Goal: Information Seeking & Learning: Check status

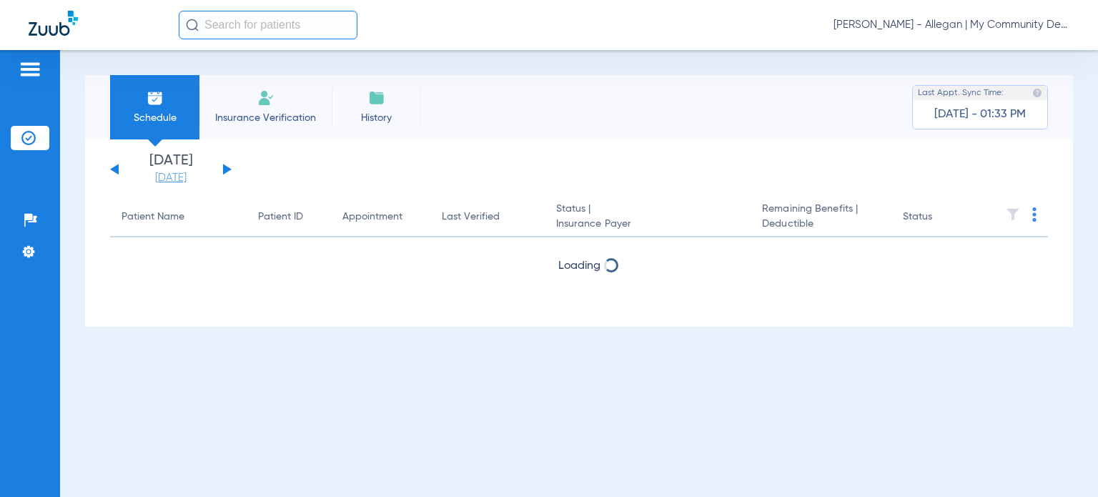
click at [182, 179] on link "[DATE]" at bounding box center [171, 178] width 86 height 14
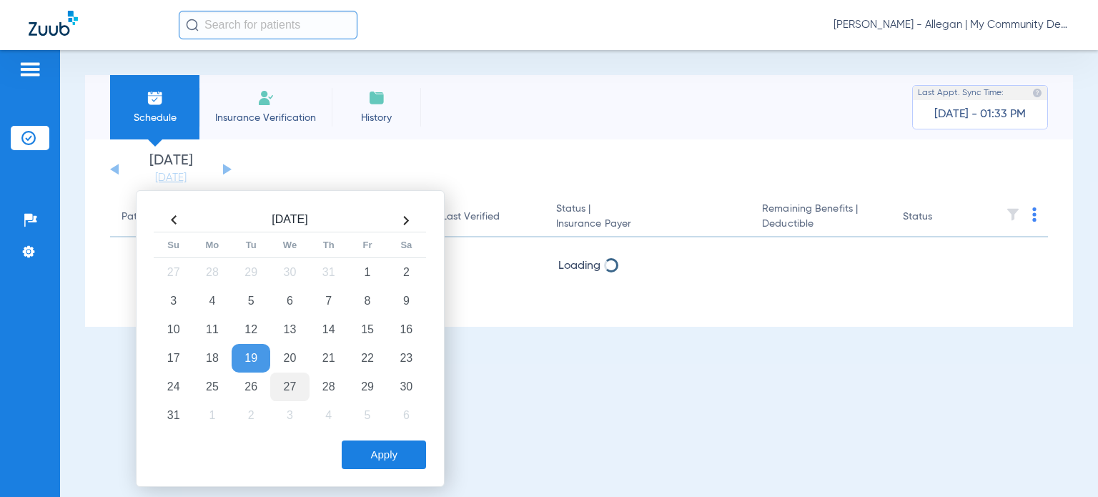
click at [289, 383] on td "27" at bounding box center [289, 386] width 39 height 29
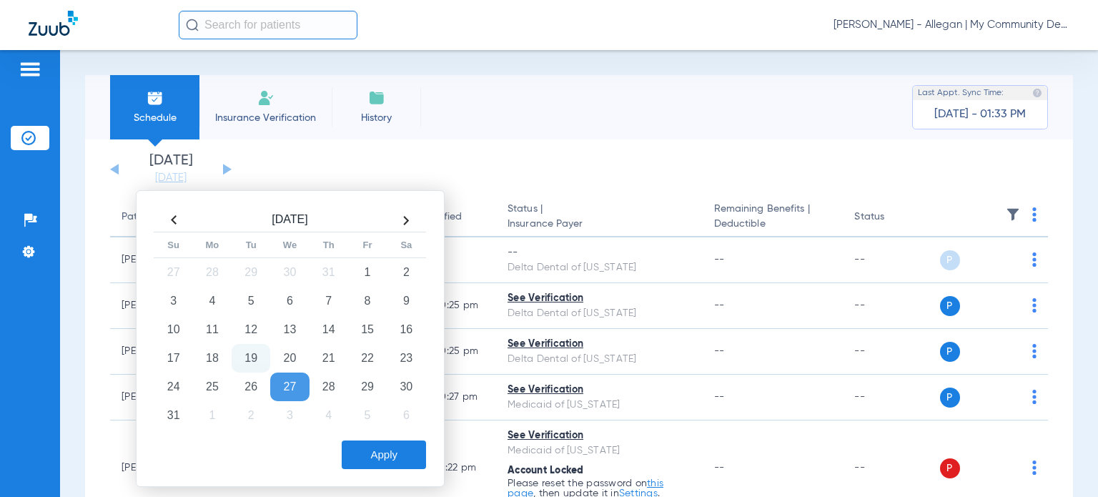
click at [394, 447] on button "Apply" at bounding box center [384, 454] width 84 height 29
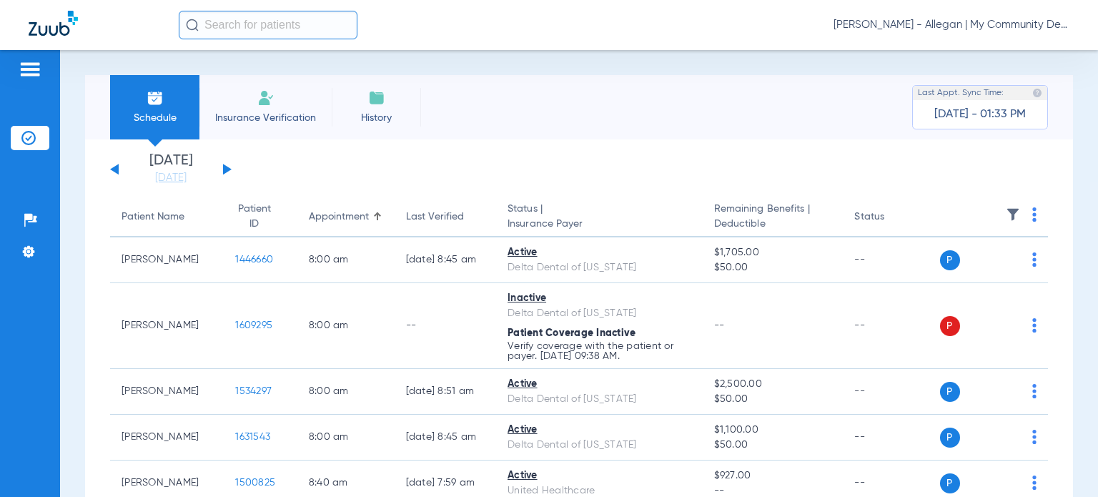
click at [1005, 211] on img at bounding box center [1012, 214] width 14 height 14
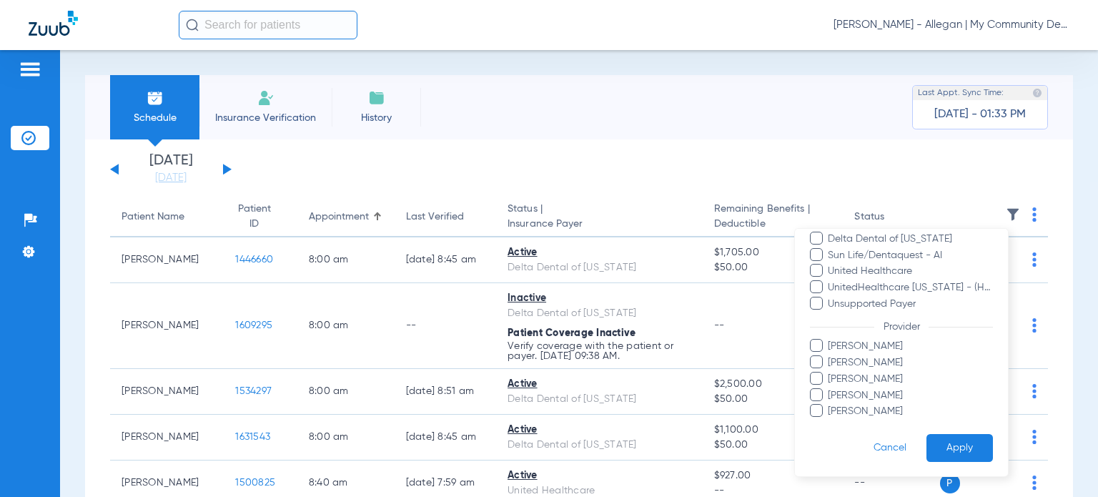
scroll to position [9, 0]
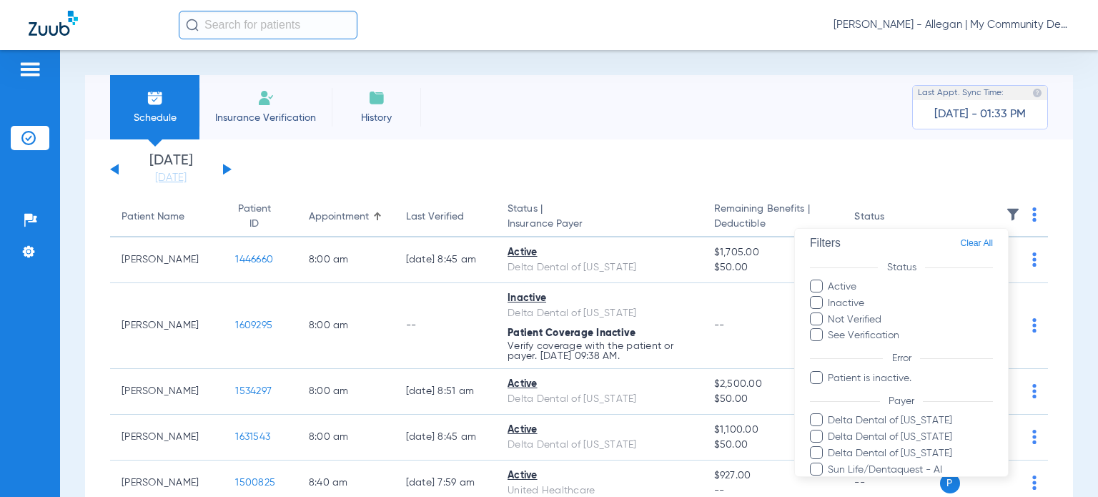
click at [972, 161] on div at bounding box center [549, 248] width 1098 height 497
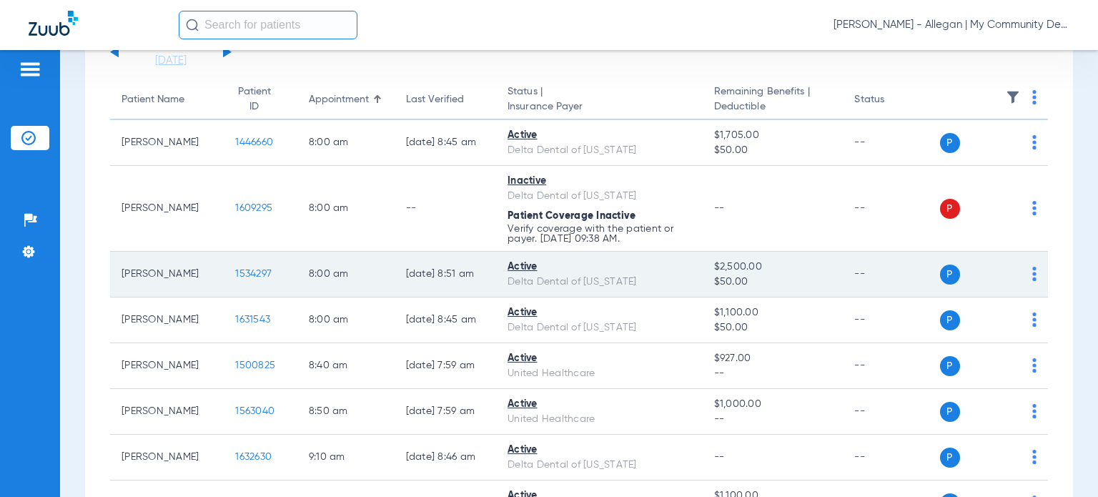
scroll to position [143, 0]
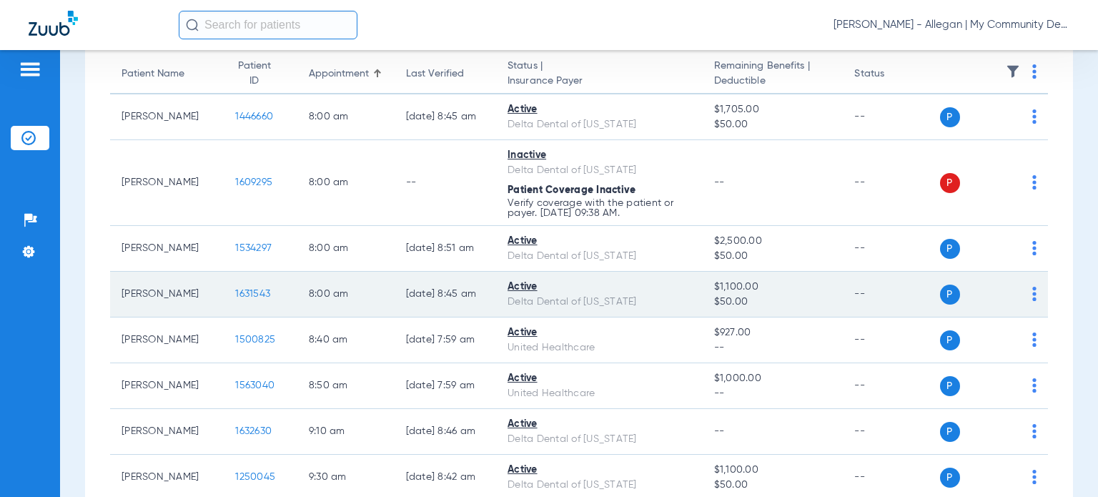
click at [237, 297] on span "1631543" at bounding box center [252, 294] width 35 height 10
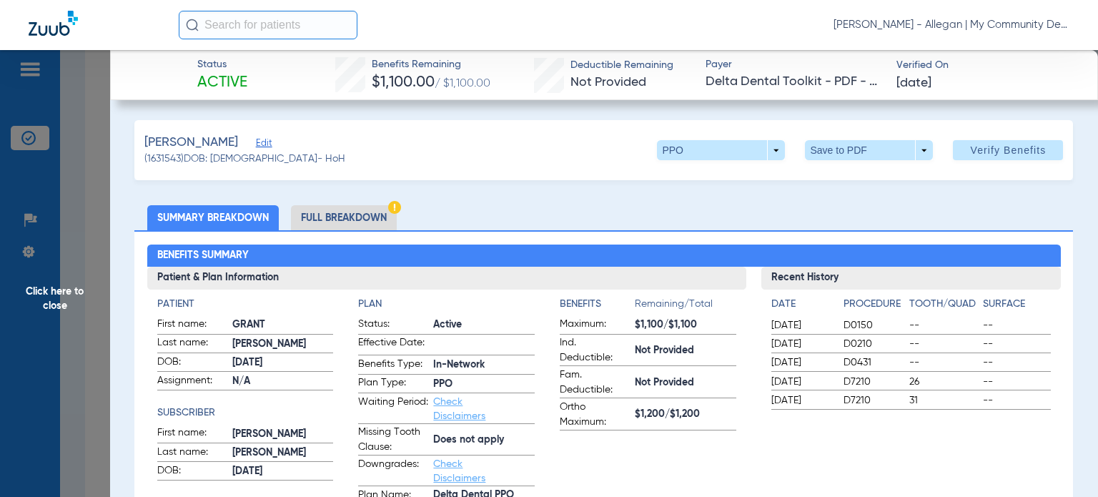
drag, startPoint x: 625, startPoint y: 479, endPoint x: 540, endPoint y: 398, distance: 117.3
click at [625, 479] on app-benefits-information "Benefits Remaining/Total Maximum: $1,100/$1,100 Ind. Deductible: Not Provided F…" at bounding box center [648, 404] width 177 height 214
click at [347, 214] on li "Full Breakdown" at bounding box center [344, 217] width 106 height 25
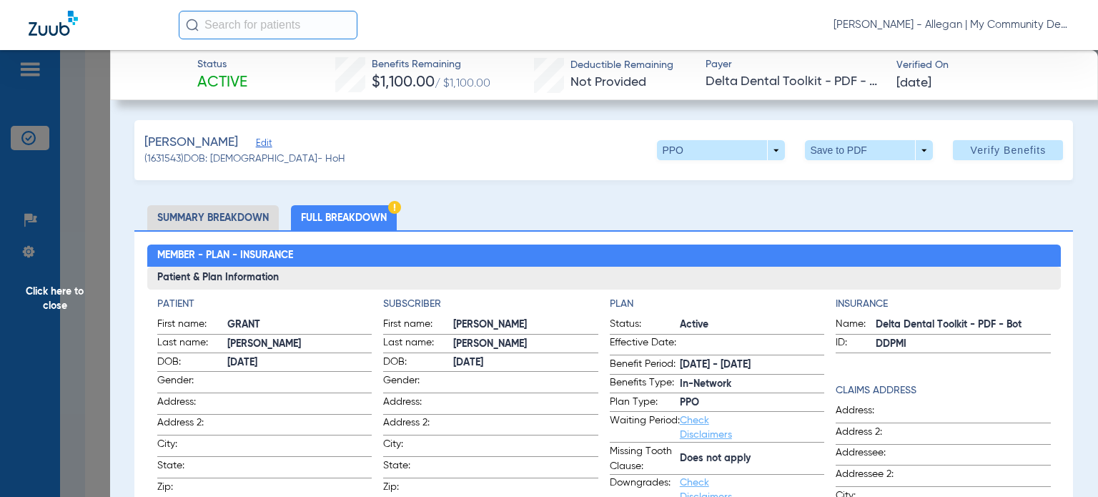
click at [955, 208] on ul "Summary Breakdown Full Breakdown" at bounding box center [603, 217] width 938 height 25
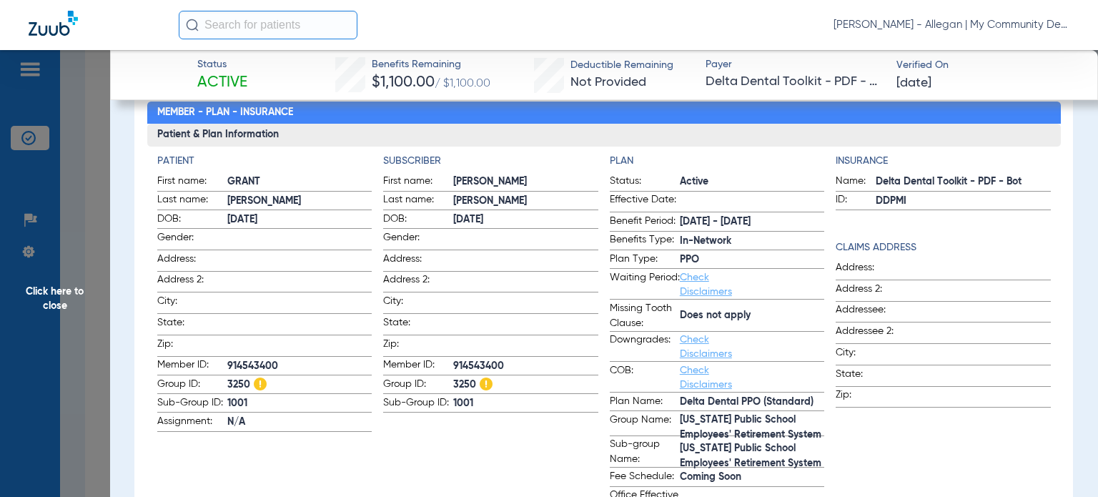
click at [971, 234] on div "Insurance Name: Delta Dental Toolkit - PDF - Bot ID: DDPMI Claims Address Addre…" at bounding box center [942, 336] width 215 height 364
click at [1033, 232] on div "Insurance Name: Delta Dental Toolkit - PDF - Bot ID: DDPMI Claims Address Addre…" at bounding box center [942, 336] width 215 height 364
drag, startPoint x: 487, startPoint y: 84, endPoint x: 440, endPoint y: 85, distance: 47.2
click at [440, 85] on span "/ $1,100.00" at bounding box center [462, 83] width 56 height 11
click at [71, 278] on span "Click here to close" at bounding box center [55, 298] width 110 height 497
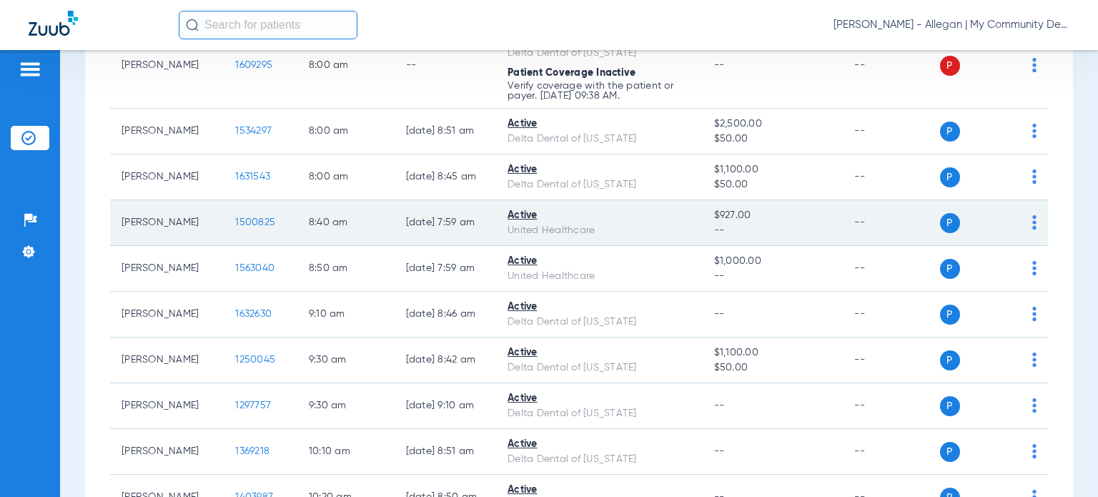
scroll to position [286, 0]
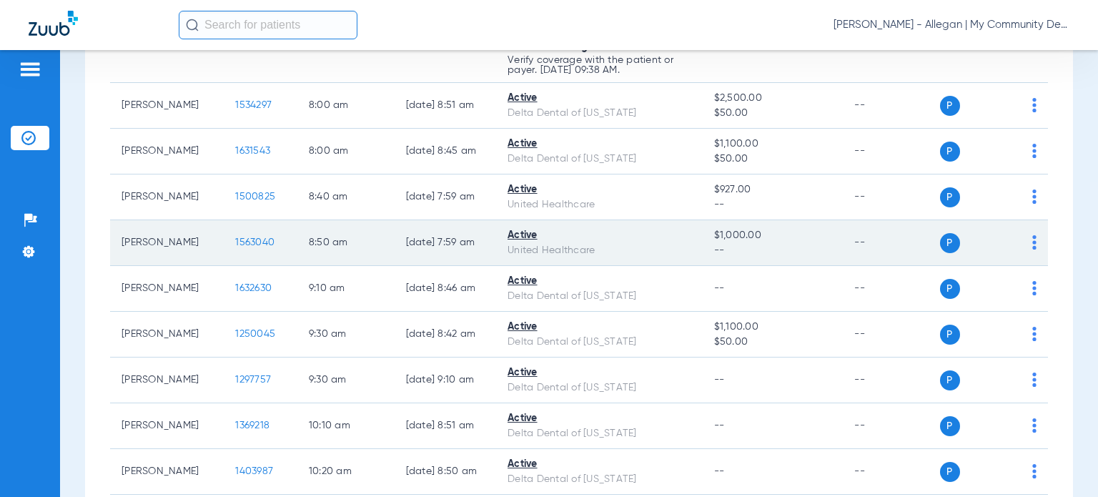
click at [242, 242] on span "1563040" at bounding box center [254, 242] width 39 height 10
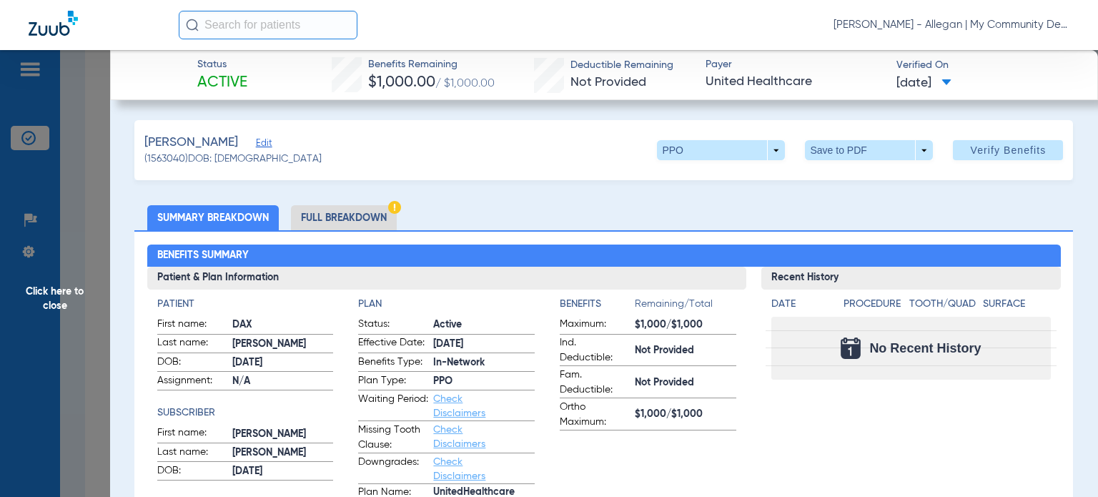
click at [596, 207] on ul "Summary Breakdown Full Breakdown" at bounding box center [603, 217] width 938 height 25
click at [324, 218] on li "Full Breakdown" at bounding box center [344, 217] width 106 height 25
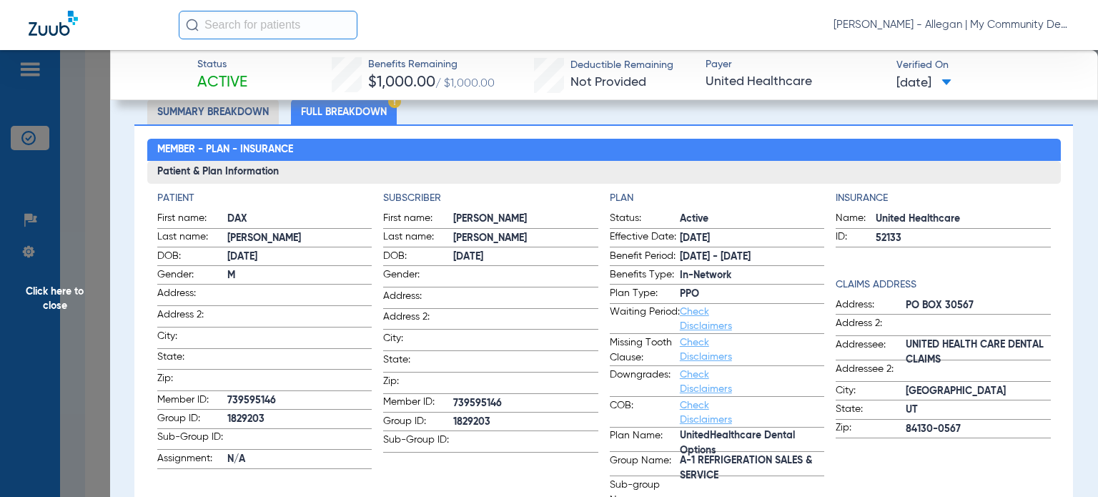
scroll to position [143, 0]
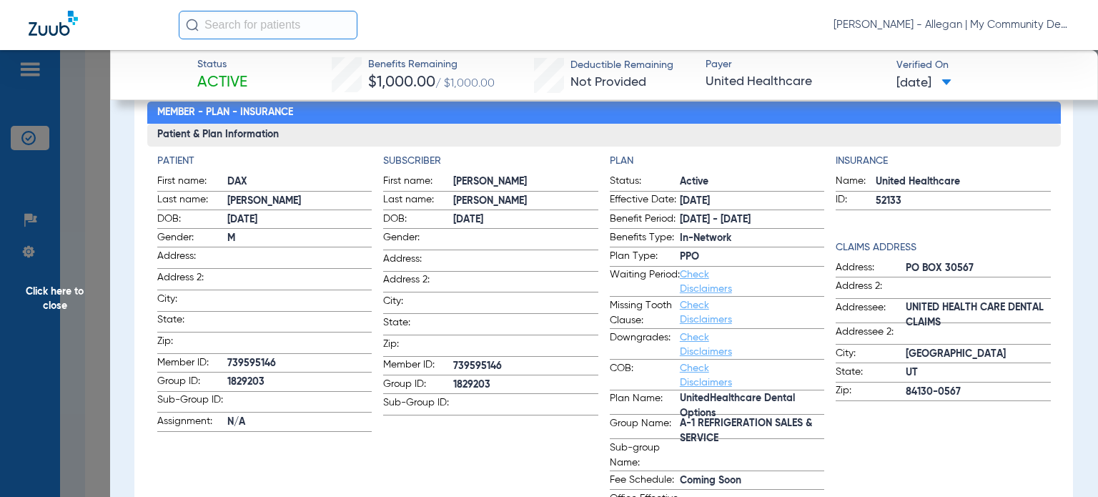
click at [788, 122] on h2 "Member - Plan - Insurance" at bounding box center [603, 112] width 913 height 23
click at [766, 429] on span "A-1 REFRIGERATION SALES & SERVICE" at bounding box center [752, 430] width 145 height 15
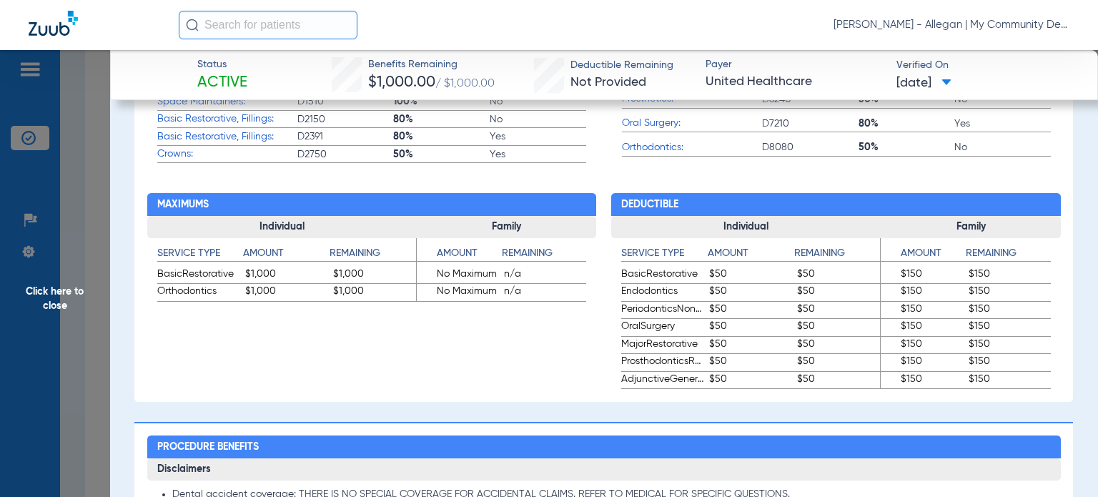
scroll to position [786, 0]
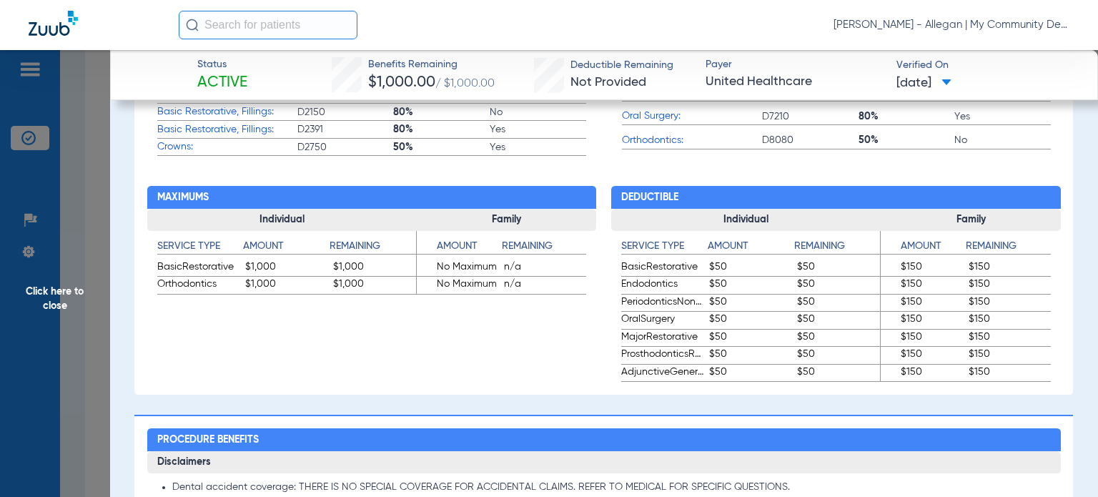
click at [778, 274] on span "$50" at bounding box center [750, 267] width 83 height 17
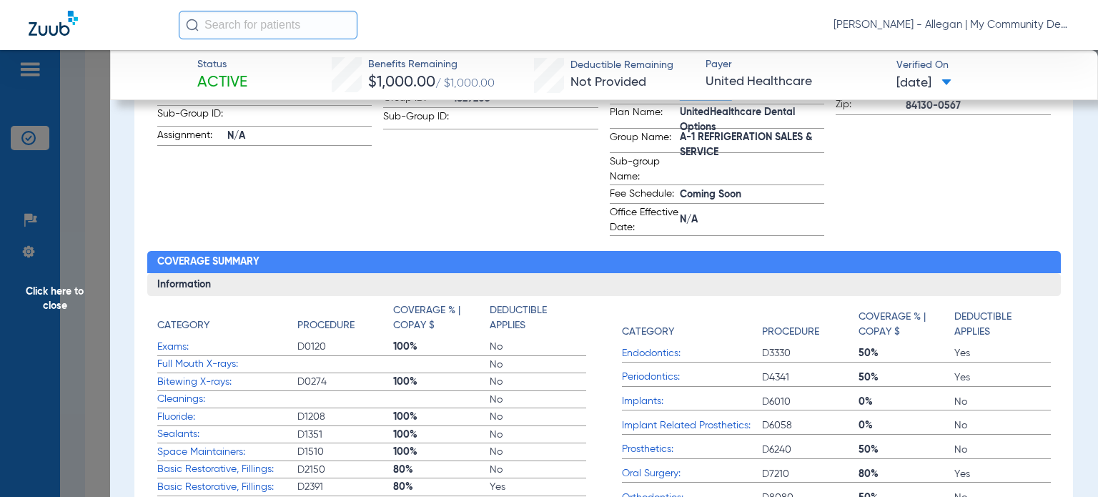
scroll to position [143, 0]
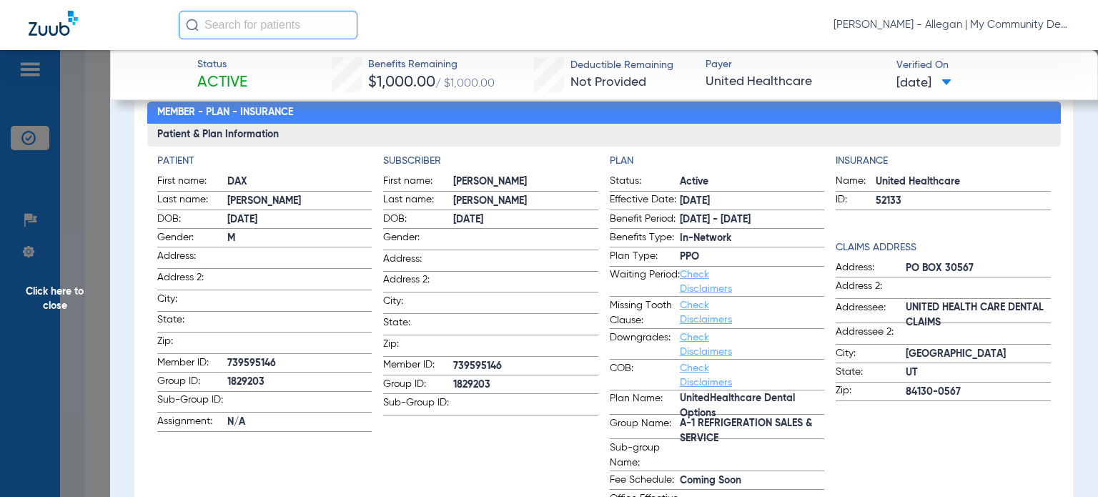
click at [59, 297] on span "Click here to close" at bounding box center [55, 298] width 110 height 497
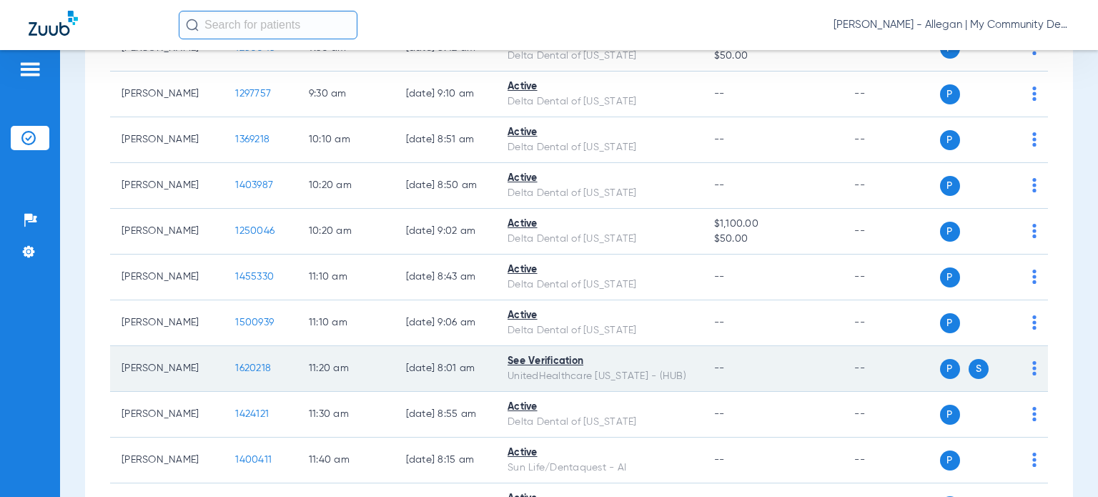
scroll to position [643, 0]
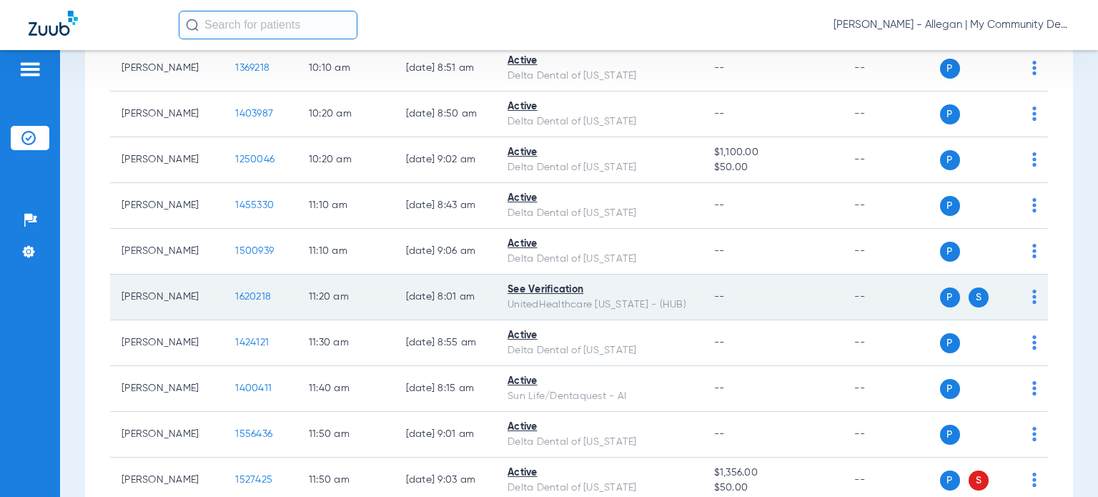
click at [239, 294] on span "1620218" at bounding box center [253, 297] width 36 height 10
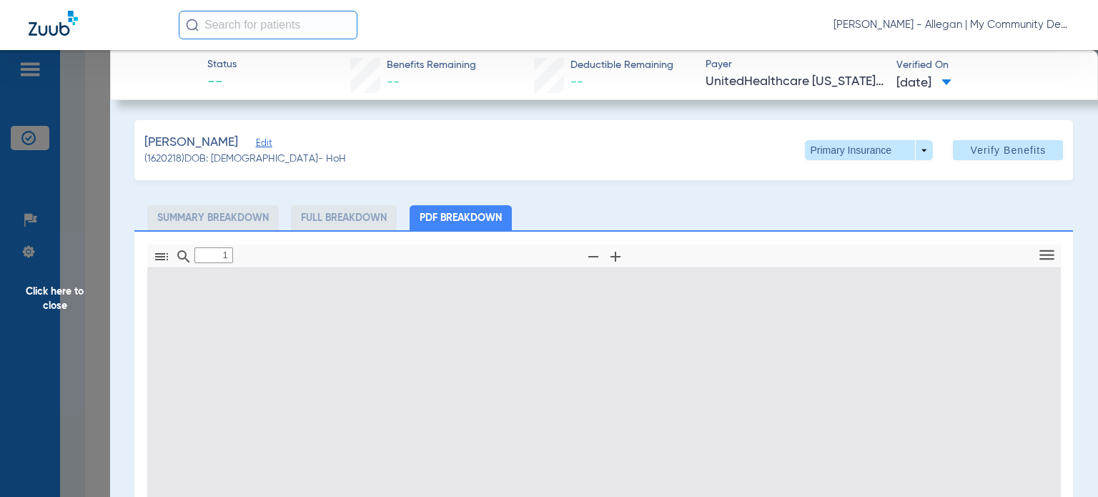
type input "0"
select select "page-width"
type input "1"
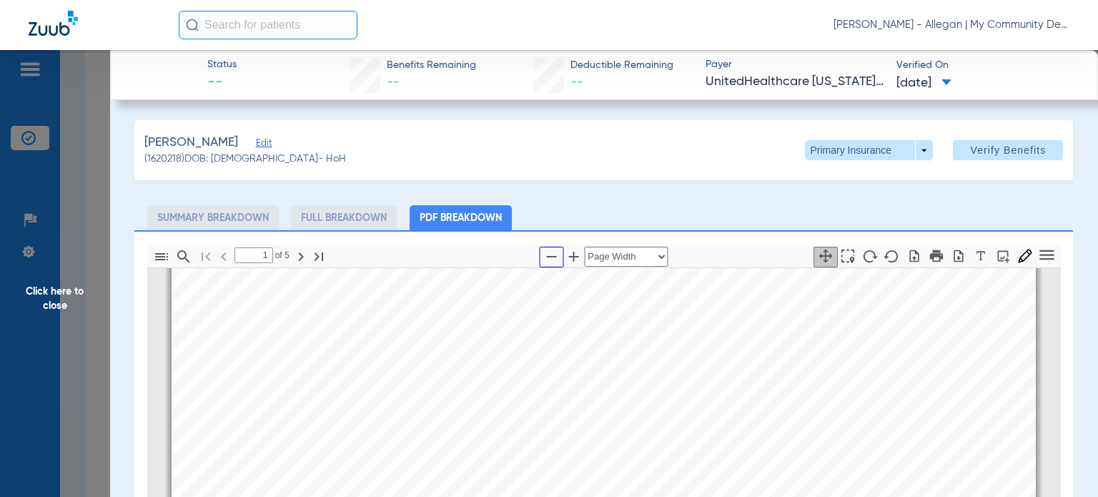
click at [542, 254] on icon "button" at bounding box center [550, 256] width 17 height 17
select select "custom"
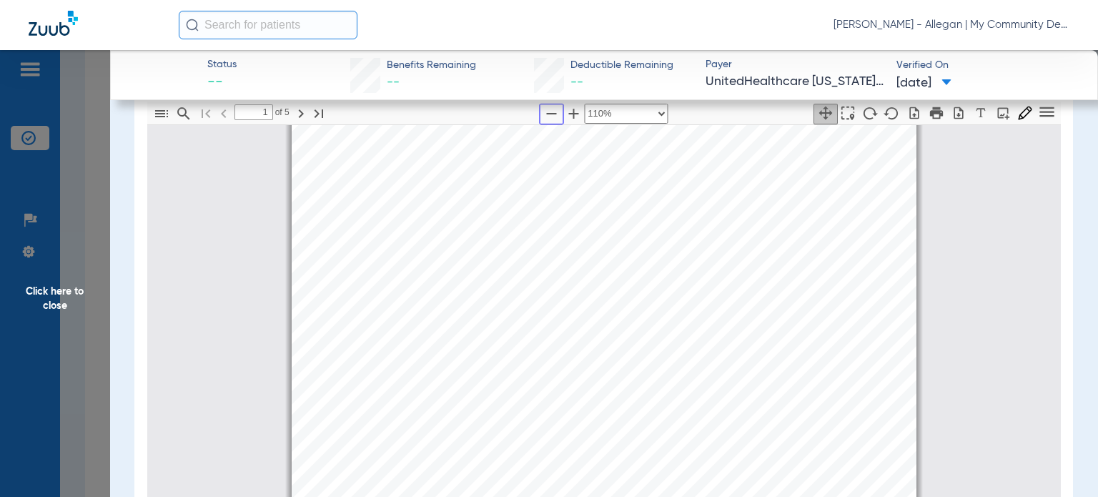
scroll to position [78, 0]
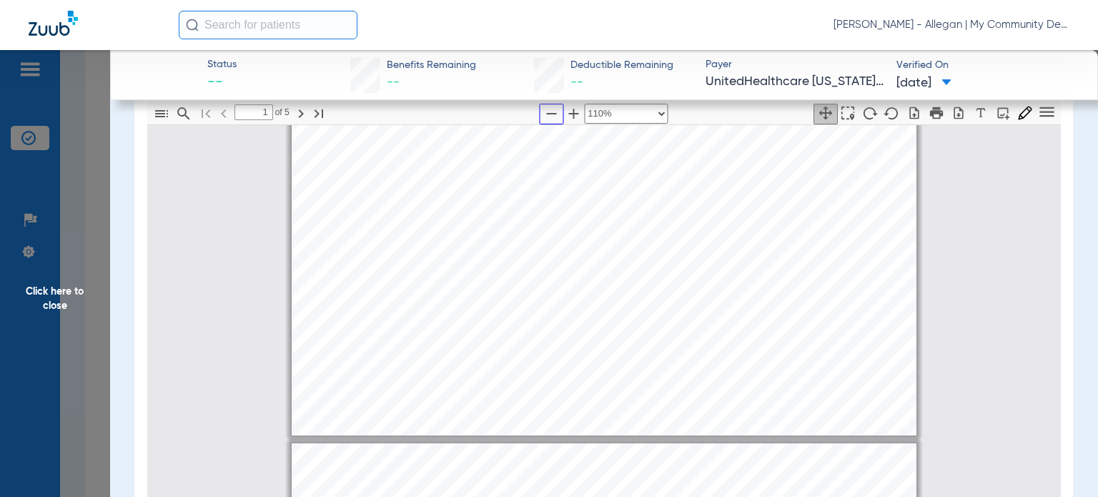
type input "2"
select select "custom"
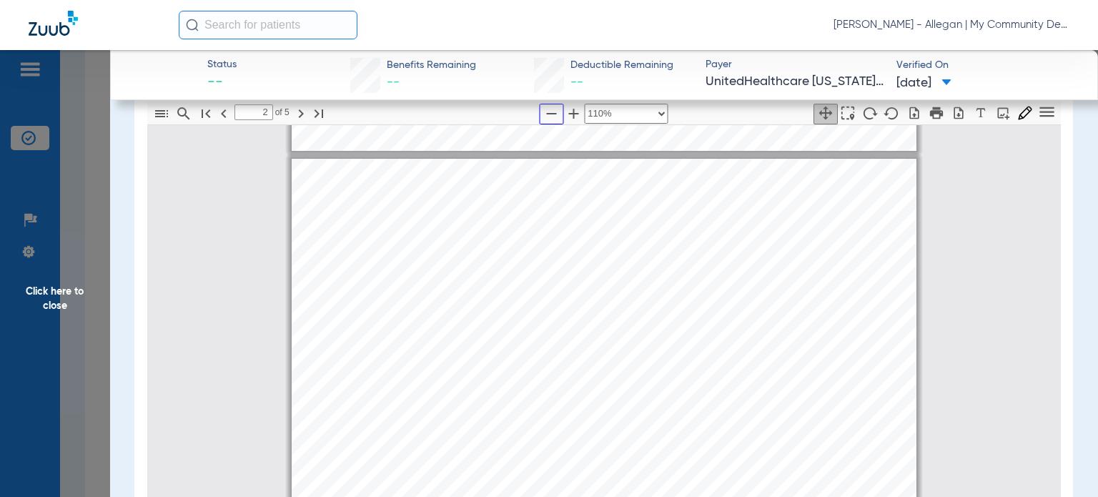
scroll to position [1078, 0]
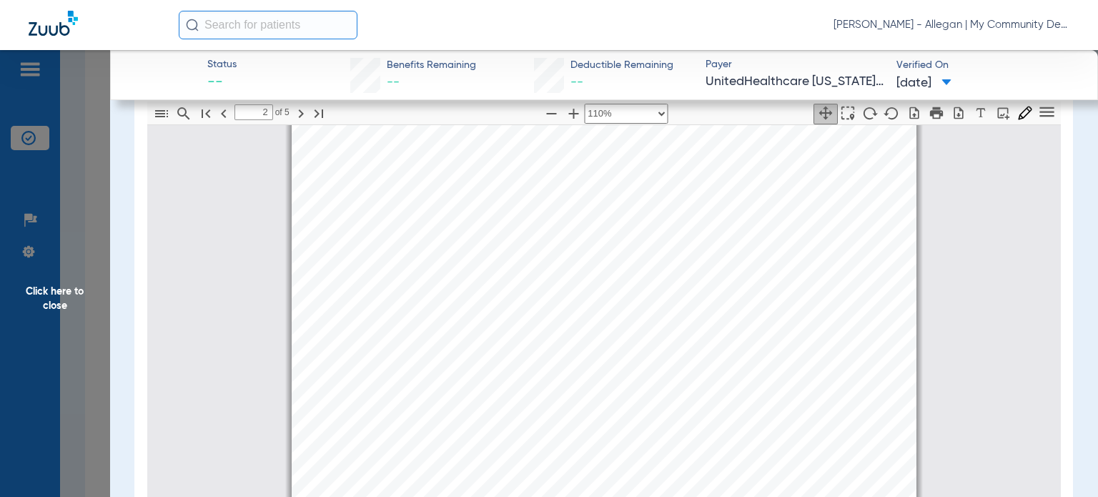
click at [865, 271] on div "Benefit Summary Patient Information Member Name [PERSON_NAME] Member Type Subsc…" at bounding box center [604, 385] width 625 height 883
click at [74, 297] on span "Click here to close" at bounding box center [55, 298] width 110 height 497
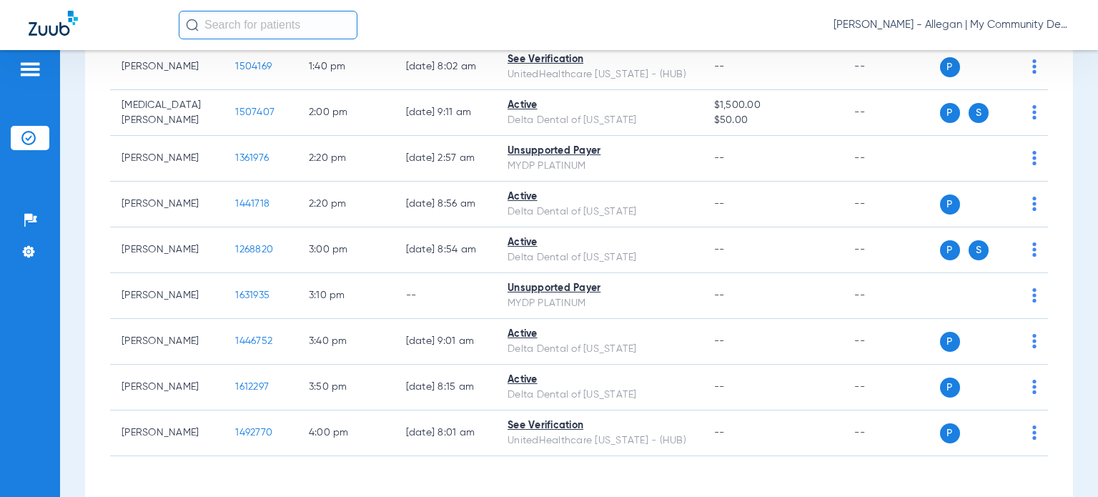
scroll to position [1429, 0]
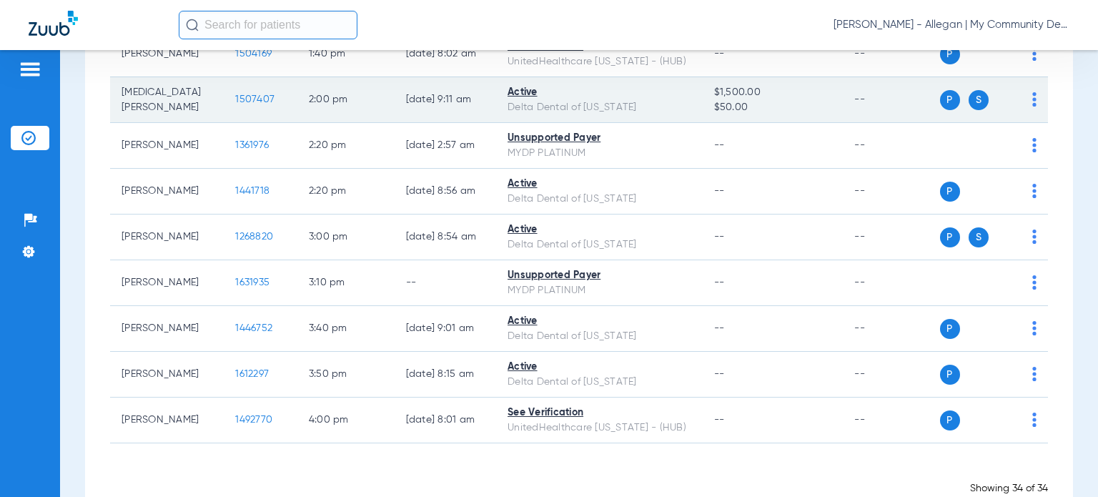
click at [240, 94] on span "1507407" at bounding box center [254, 99] width 39 height 10
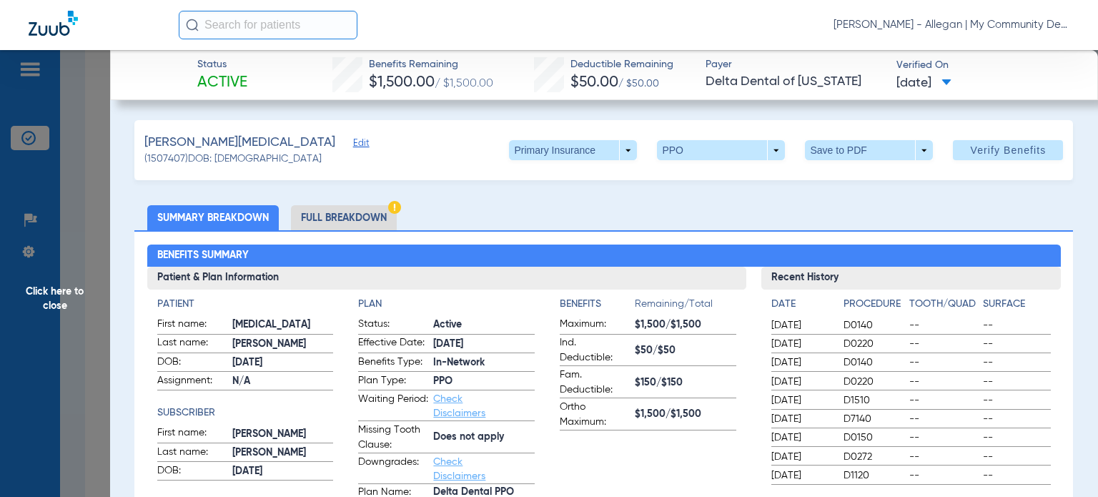
click at [840, 222] on ul "Summary Breakdown Full Breakdown" at bounding box center [603, 217] width 938 height 25
click at [368, 214] on li "Full Breakdown" at bounding box center [344, 217] width 106 height 25
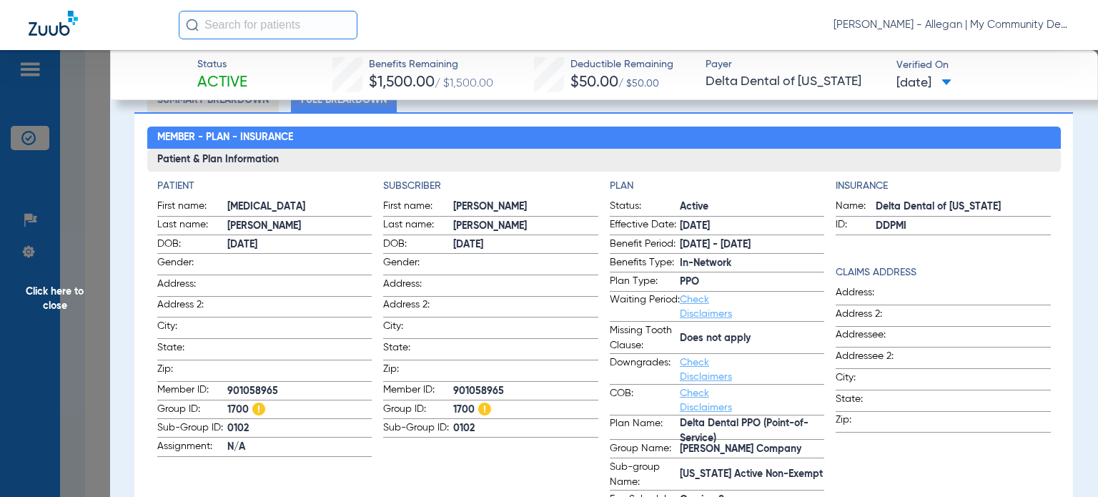
scroll to position [143, 0]
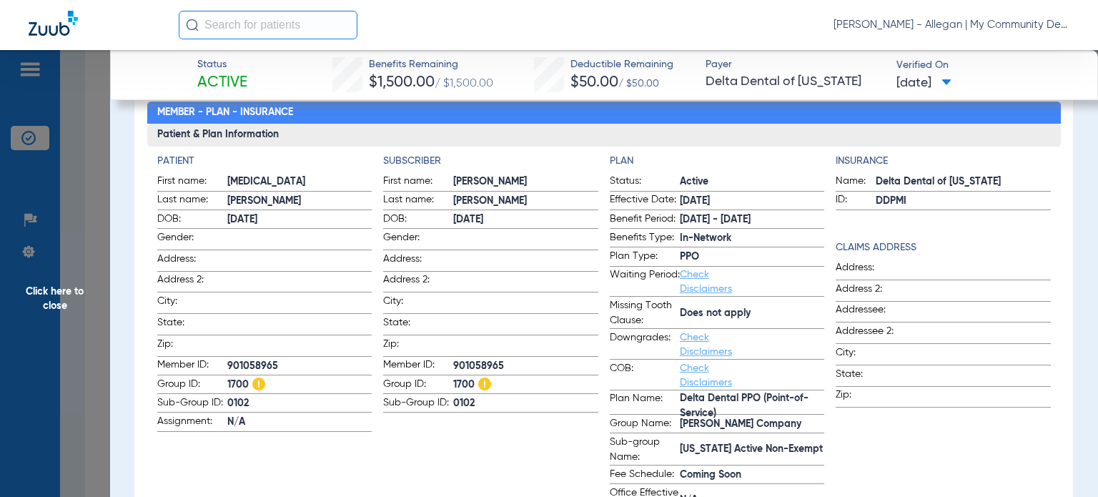
click at [913, 291] on span at bounding box center [977, 289] width 145 height 15
click at [33, 296] on span "Click here to close" at bounding box center [55, 298] width 110 height 497
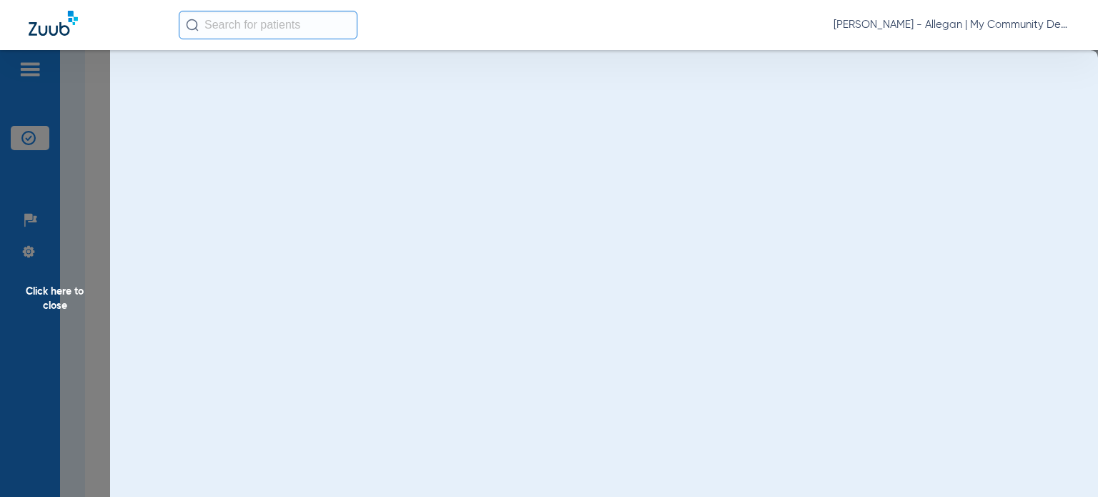
scroll to position [0, 0]
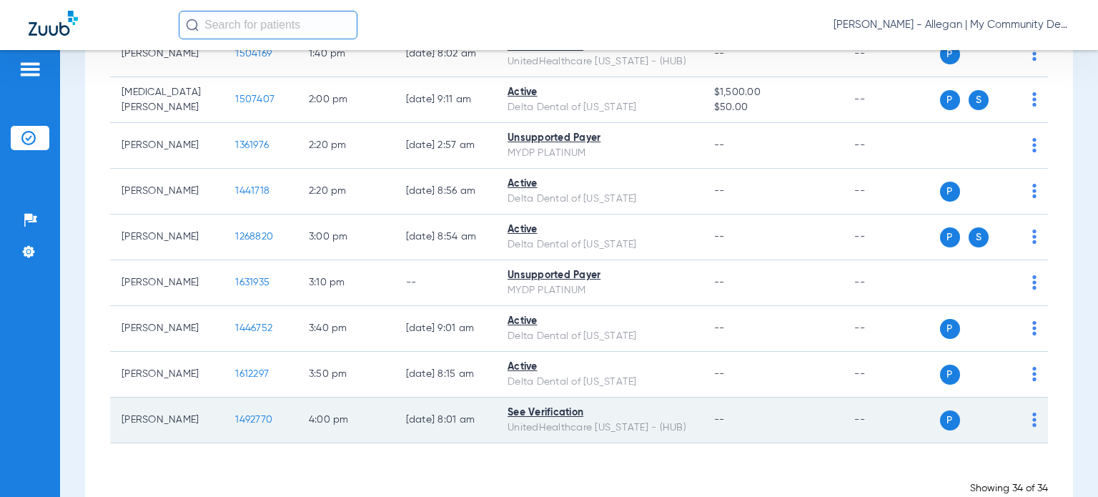
click at [235, 414] on span "1492770" at bounding box center [253, 419] width 37 height 10
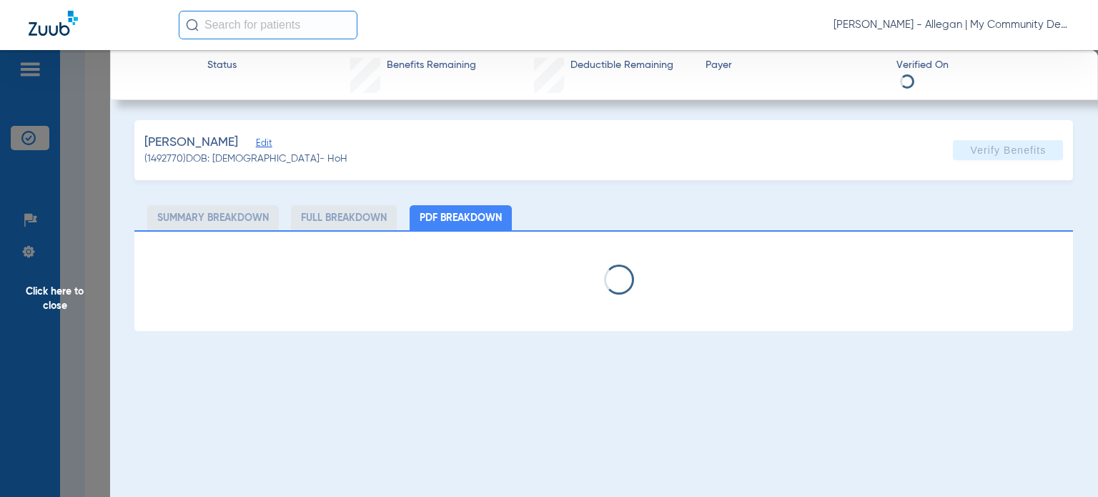
select select "page-width"
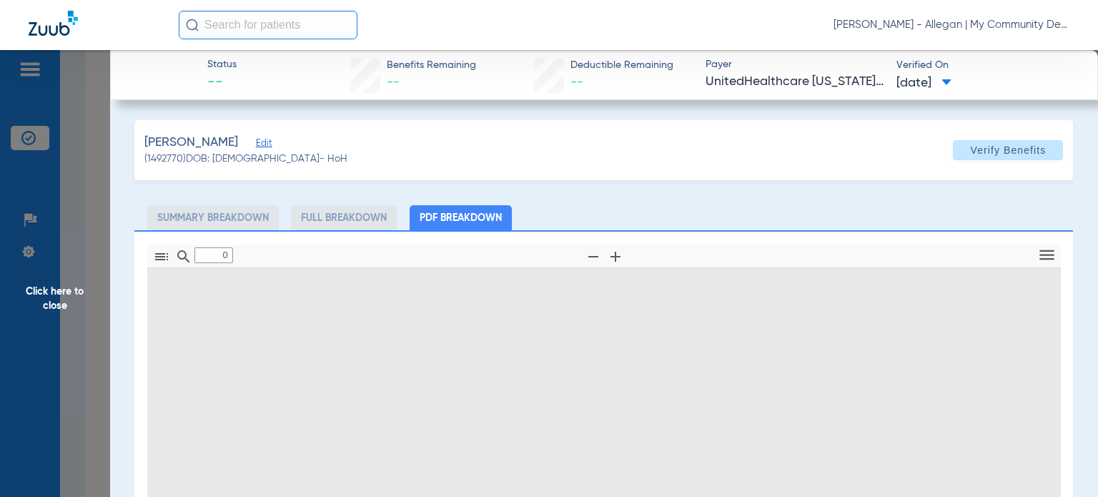
type input "1"
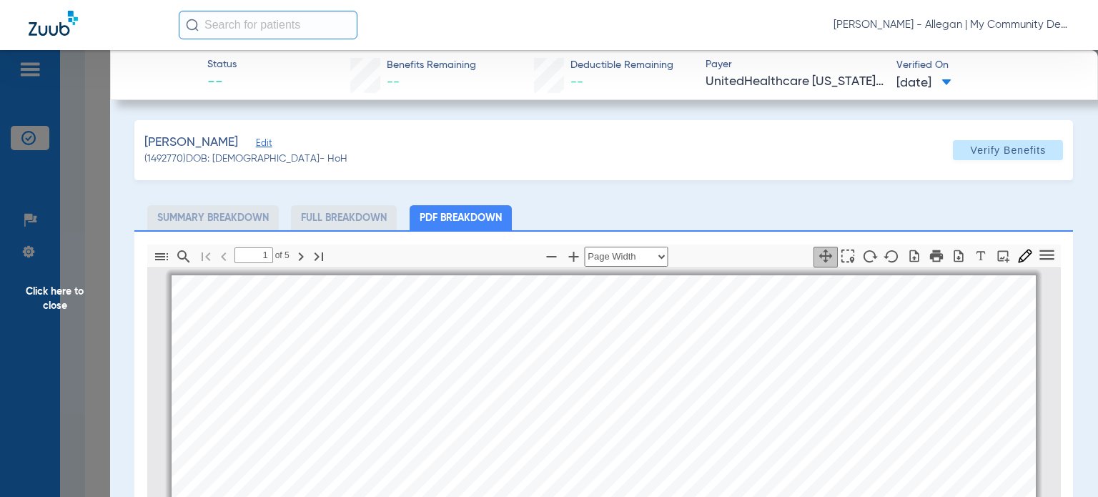
scroll to position [7, 0]
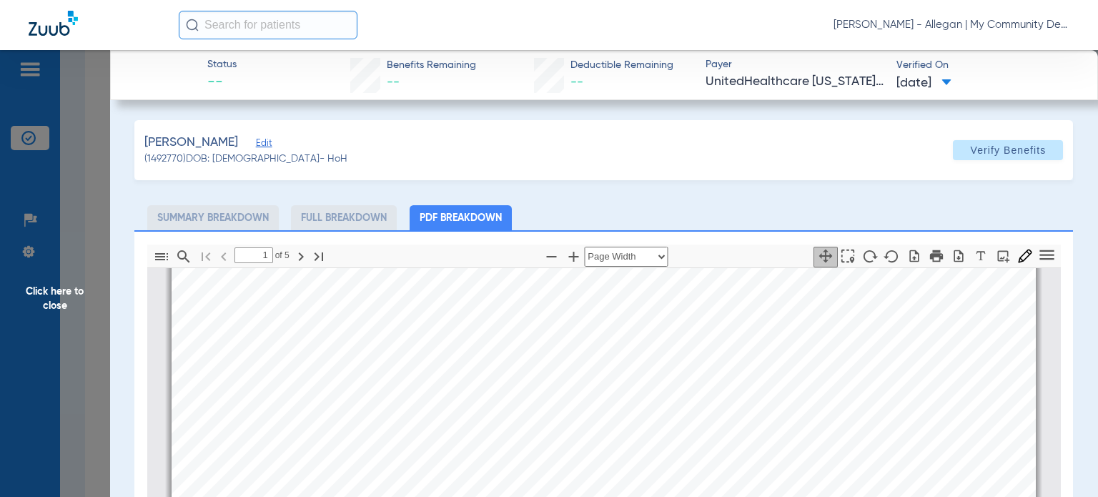
click at [678, 195] on div "[PERSON_NAME] Edit (1492770) DOB: [DEMOGRAPHIC_DATA] - HoH Verify Benefits Subs…" at bounding box center [603, 436] width 938 height 633
click at [545, 253] on icon "button" at bounding box center [550, 256] width 17 height 17
select select "custom"
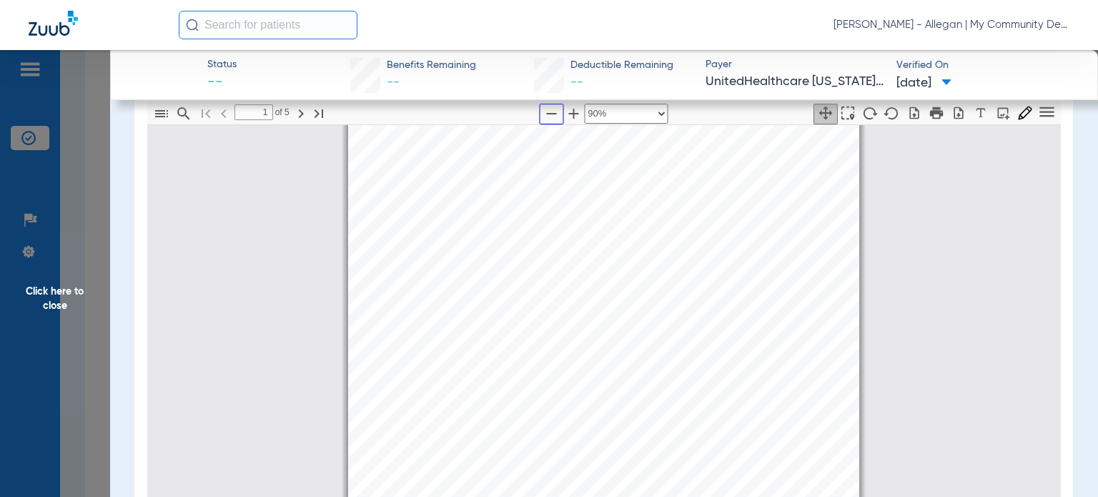
scroll to position [221, 0]
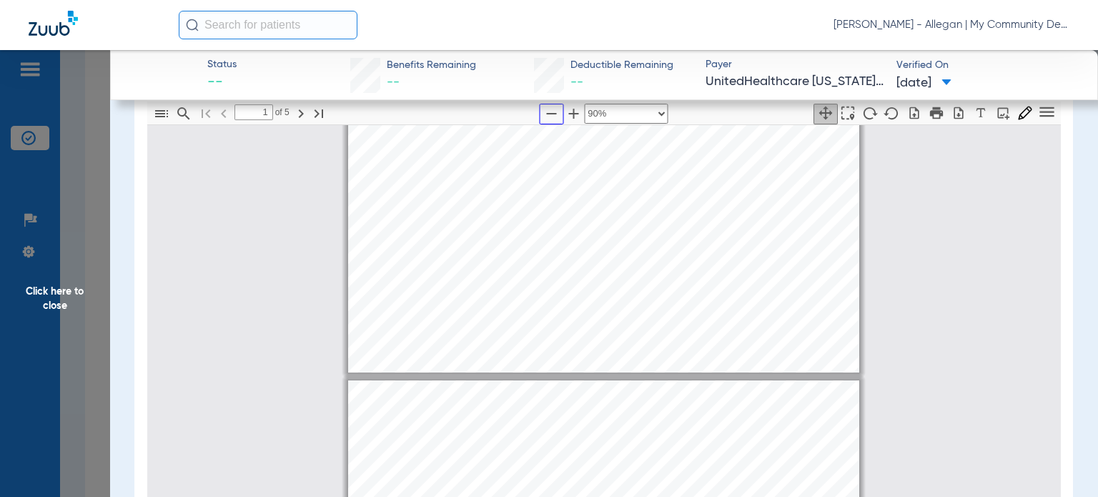
type input "2"
select select "custom"
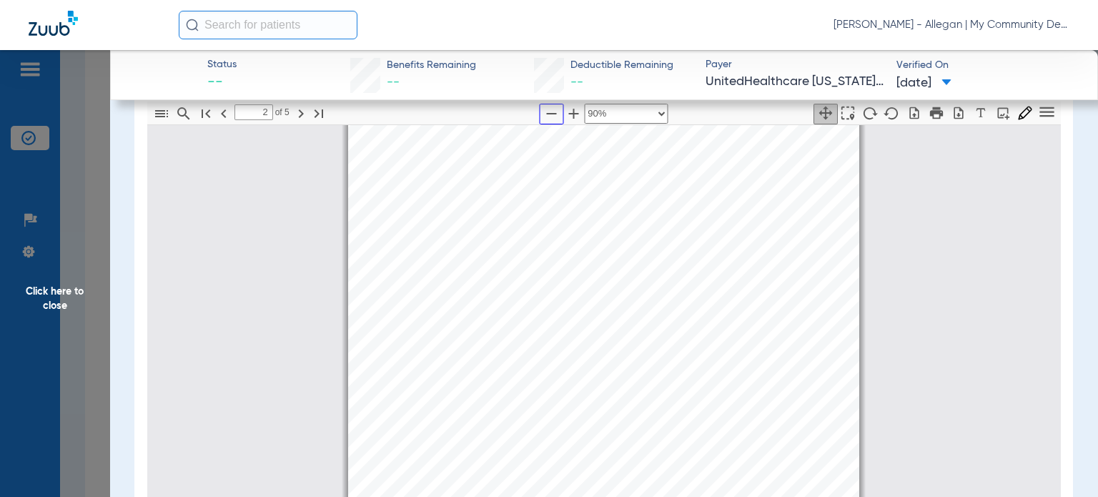
scroll to position [864, 0]
click at [46, 293] on span "Click here to close" at bounding box center [55, 298] width 110 height 497
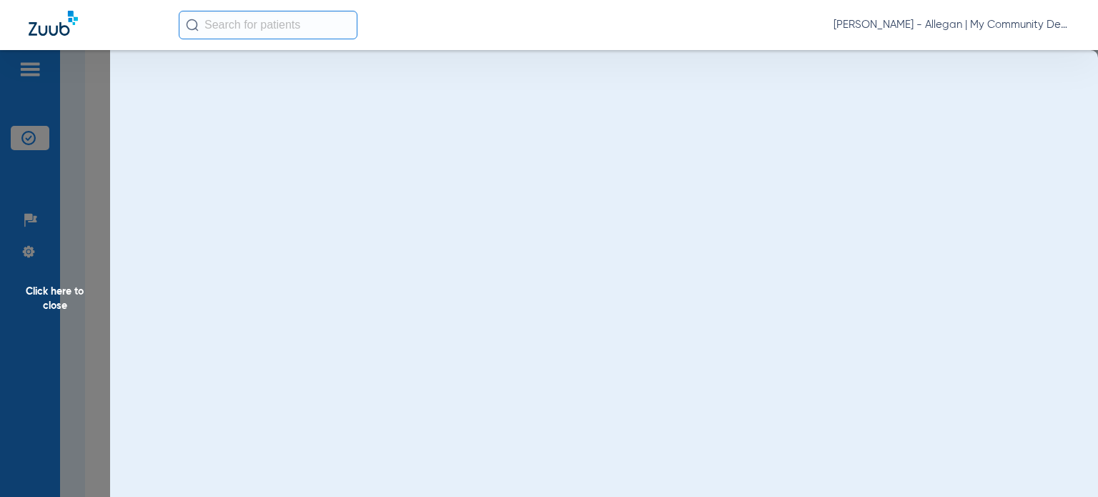
scroll to position [0, 0]
